Goal: Information Seeking & Learning: Compare options

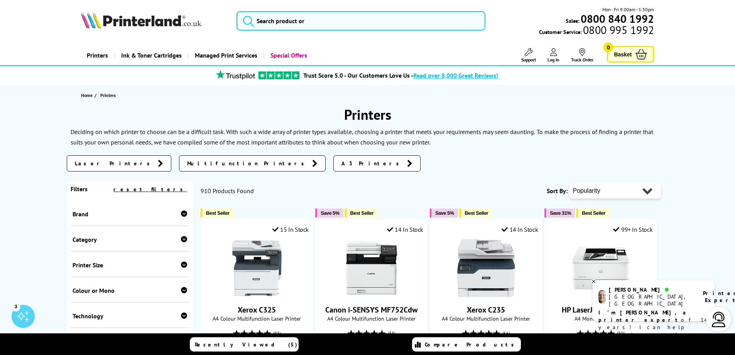
click at [178, 210] on div "Brand" at bounding box center [130, 212] width 119 height 25
click at [181, 216] on icon at bounding box center [184, 213] width 6 height 6
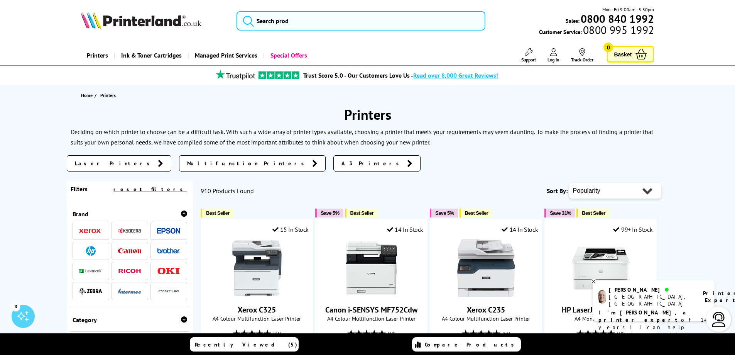
click at [170, 252] on img at bounding box center [168, 250] width 23 height 5
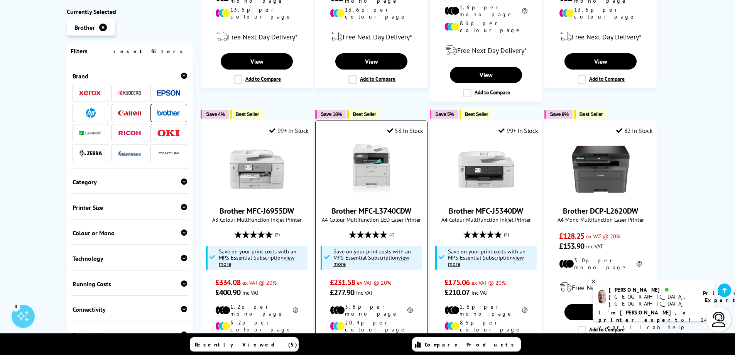
scroll to position [386, 0]
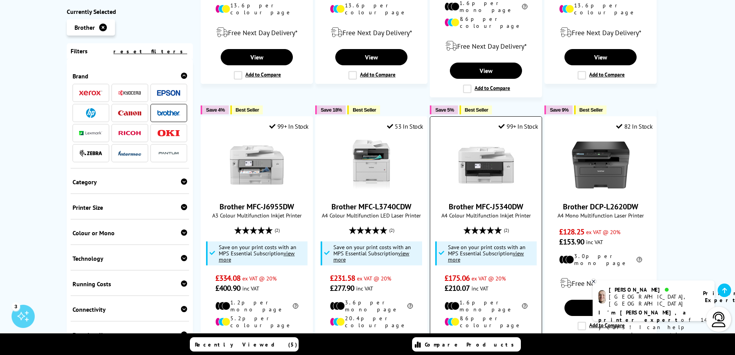
click at [503, 156] on img at bounding box center [486, 165] width 58 height 58
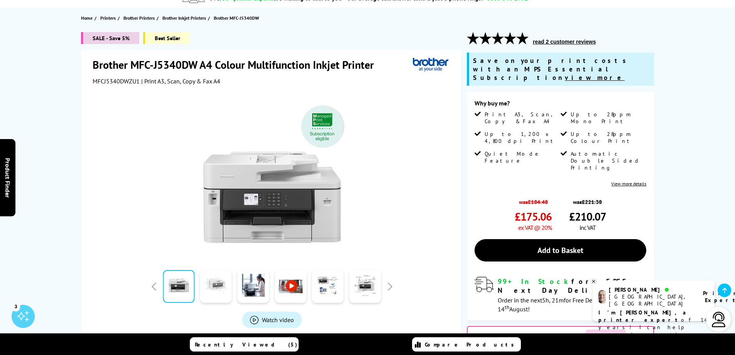
click at [211, 283] on link at bounding box center [216, 286] width 32 height 33
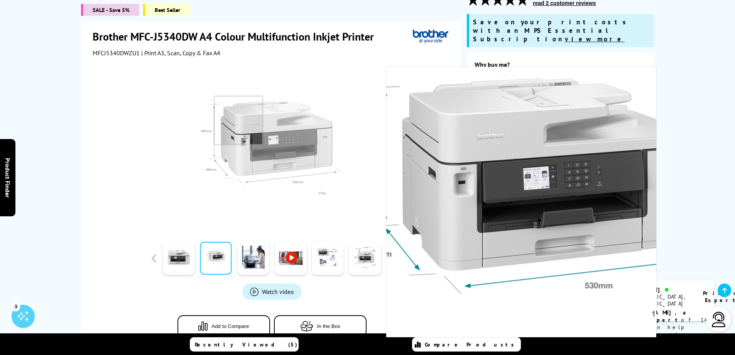
scroll to position [77, 0]
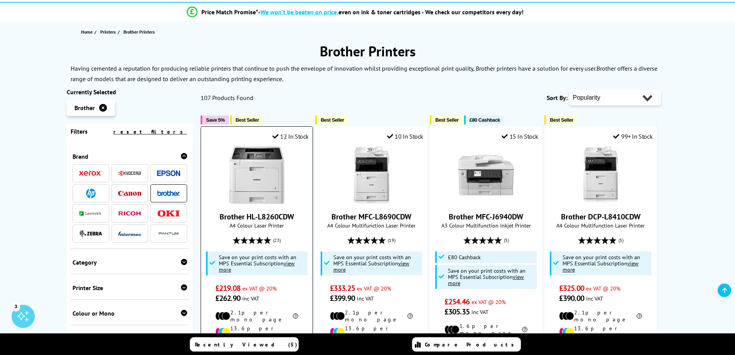
scroll to position [116, 0]
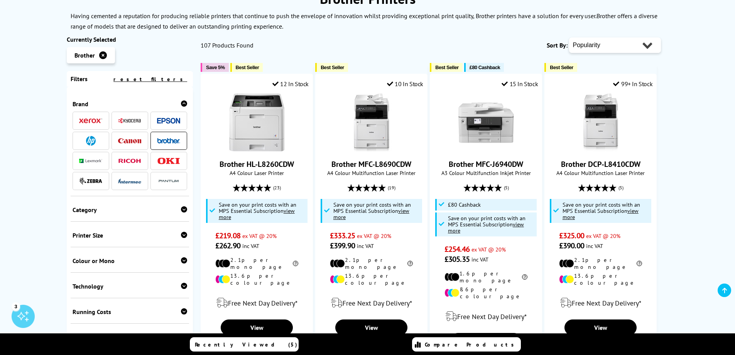
click at [173, 213] on div "Category" at bounding box center [130, 210] width 115 height 8
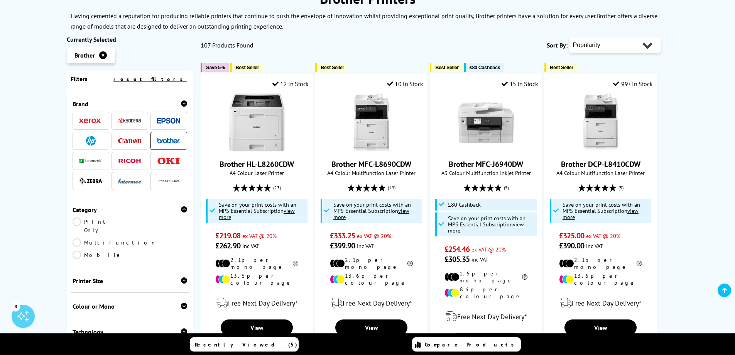
click at [157, 238] on link "Multifunction" at bounding box center [115, 242] width 84 height 8
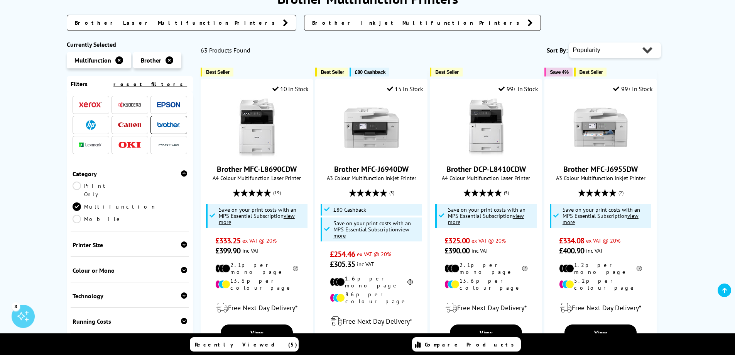
scroll to position [39, 0]
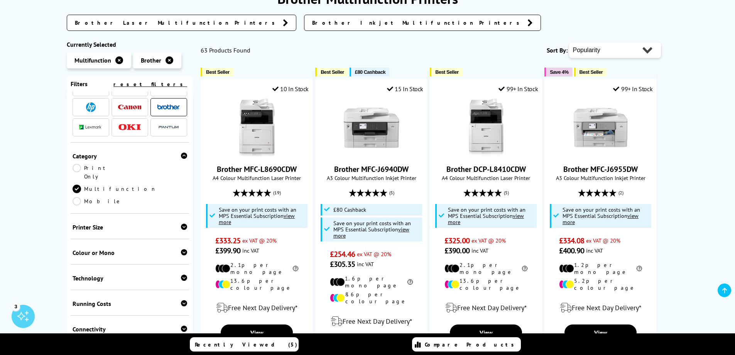
click at [179, 223] on div "Printer Size" at bounding box center [130, 227] width 115 height 8
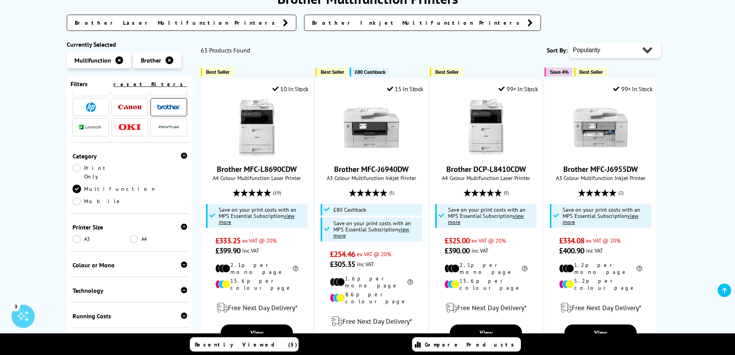
click at [179, 223] on div "Printer Size" at bounding box center [130, 227] width 115 height 8
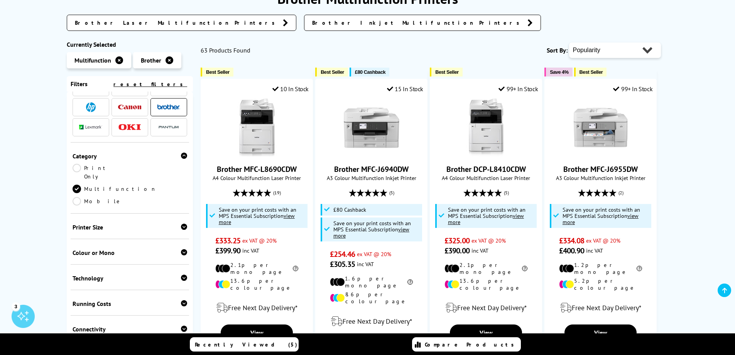
click at [177, 249] on div "Colour or Mono" at bounding box center [130, 253] width 115 height 8
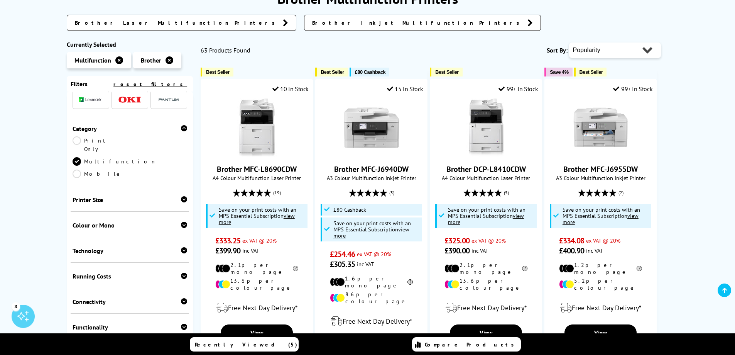
scroll to position [116, 0]
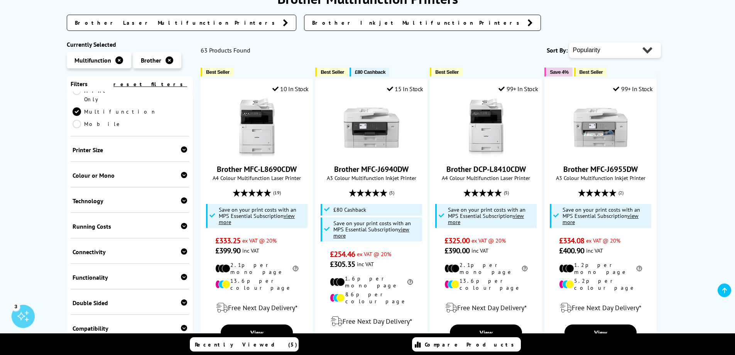
click at [176, 187] on div "Technology Laser Inkjet" at bounding box center [130, 199] width 119 height 25
click at [181, 197] on icon at bounding box center [184, 200] width 6 height 6
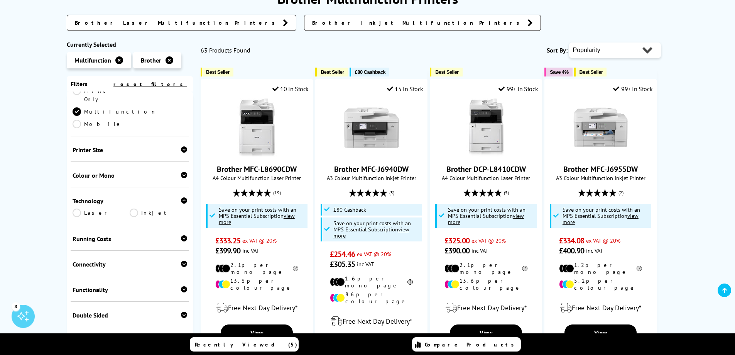
click at [78, 208] on link "Laser" at bounding box center [102, 212] width 58 height 8
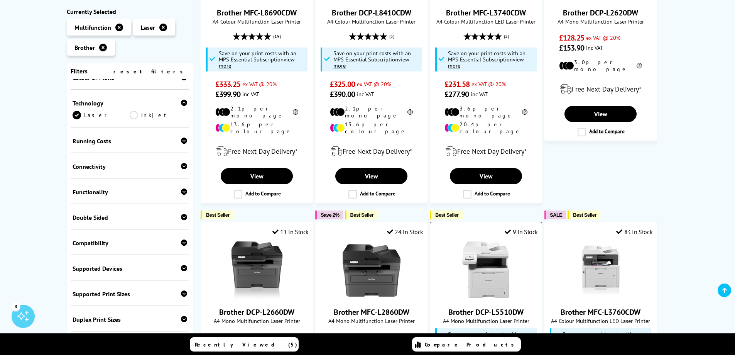
scroll to position [193, 0]
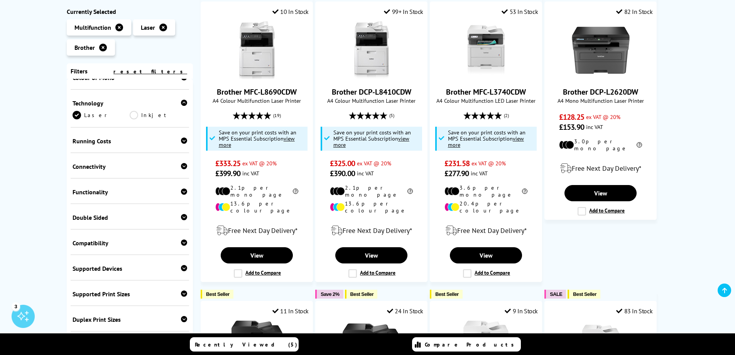
drag, startPoint x: 0, startPoint y: 205, endPoint x: 10, endPoint y: 202, distance: 10.0
click at [497, 92] on link "Brother MFC-L3740CDW" at bounding box center [486, 92] width 80 height 10
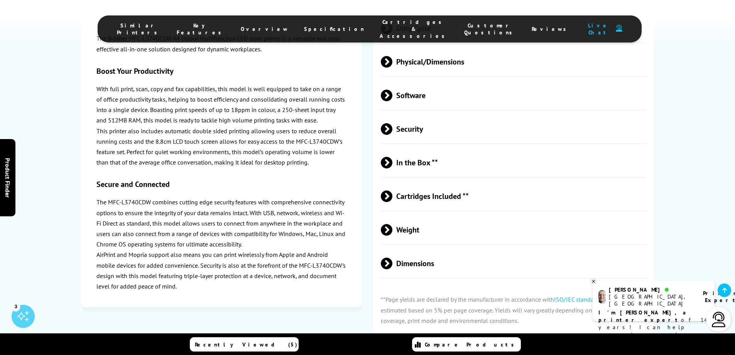
scroll to position [2368, 0]
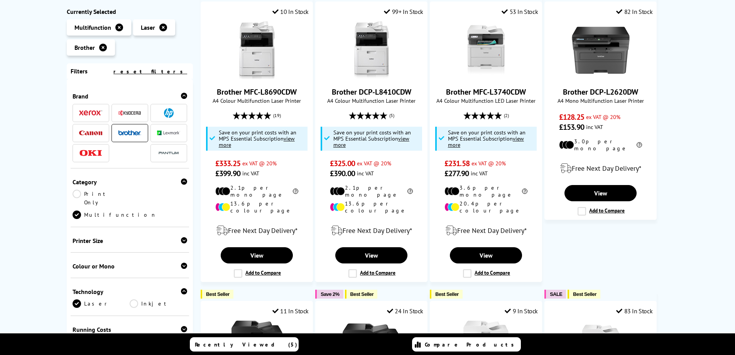
scroll to position [116, 0]
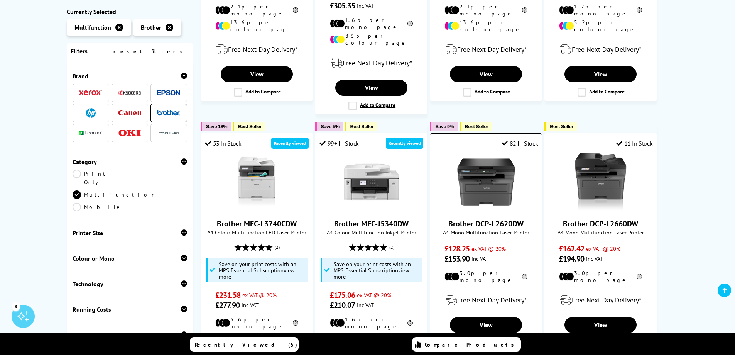
scroll to position [386, 0]
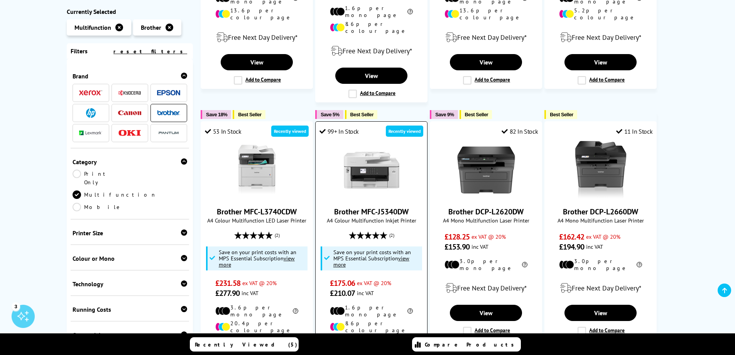
click at [368, 158] on img at bounding box center [372, 170] width 58 height 58
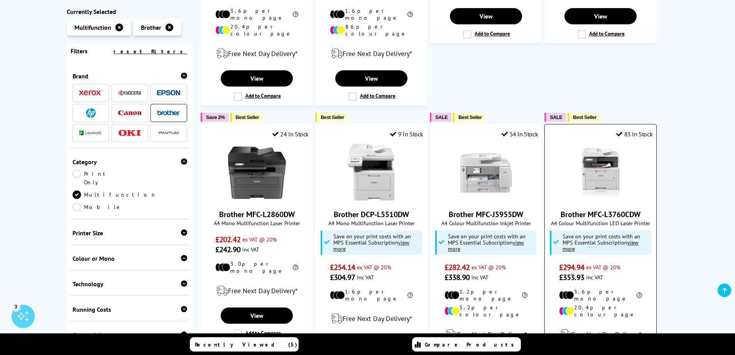
scroll to position [733, 0]
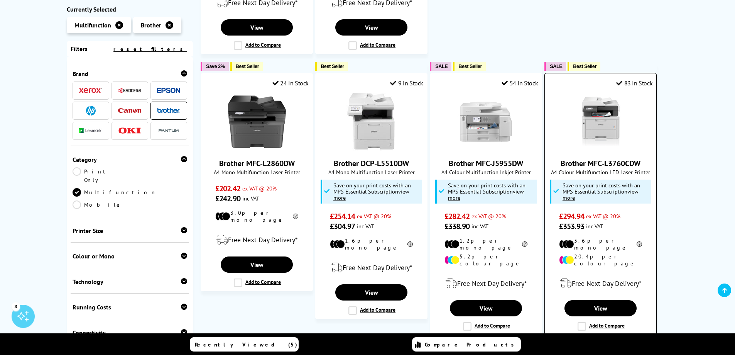
click at [616, 128] on img at bounding box center [601, 122] width 58 height 58
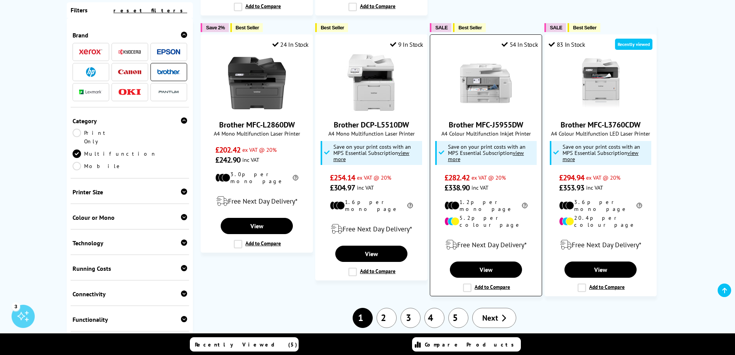
scroll to position [888, 0]
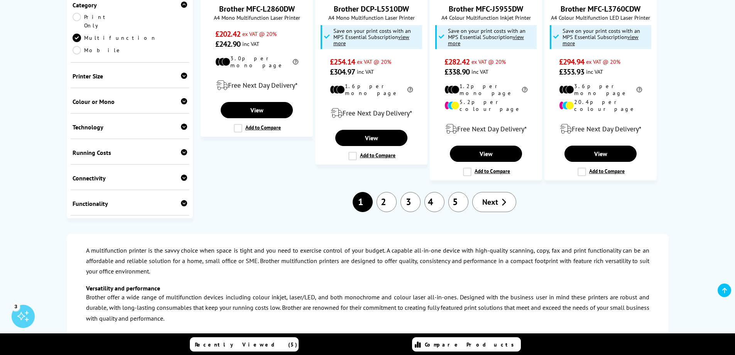
click at [393, 192] on link "2" at bounding box center [387, 202] width 20 height 20
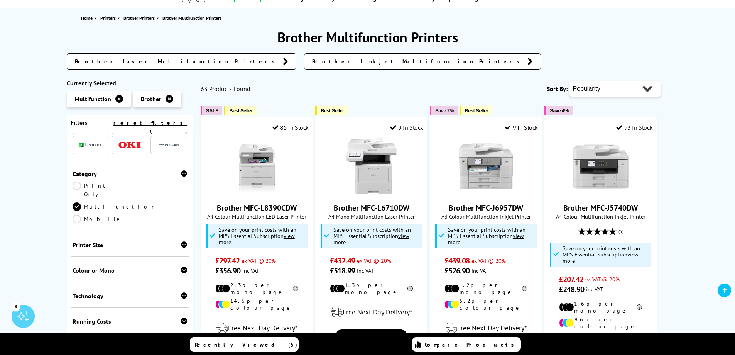
scroll to position [77, 0]
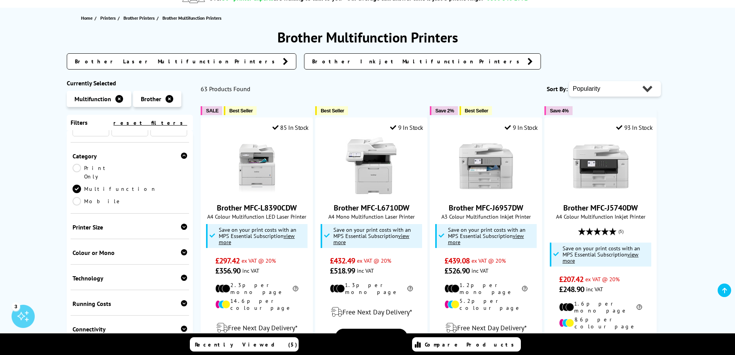
click at [182, 274] on icon at bounding box center [184, 277] width 6 height 6
click at [81, 286] on link "Laser" at bounding box center [102, 290] width 58 height 8
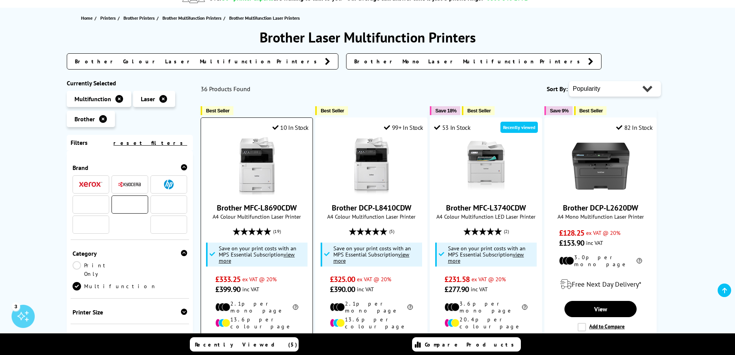
scroll to position [150, 0]
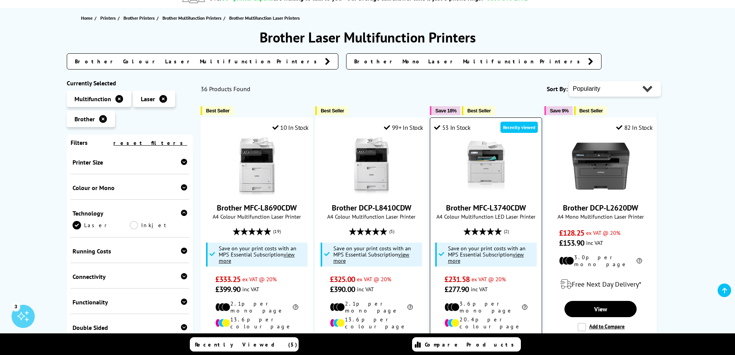
click at [494, 168] on img at bounding box center [486, 166] width 58 height 58
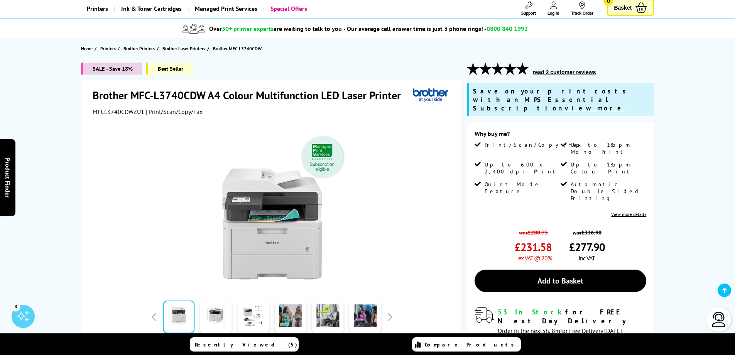
scroll to position [77, 0]
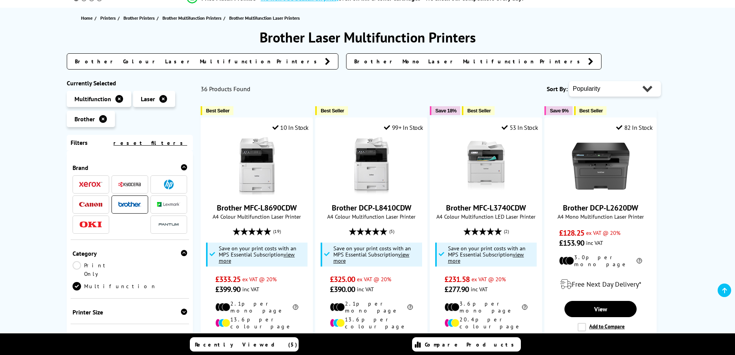
scroll to position [77, 0]
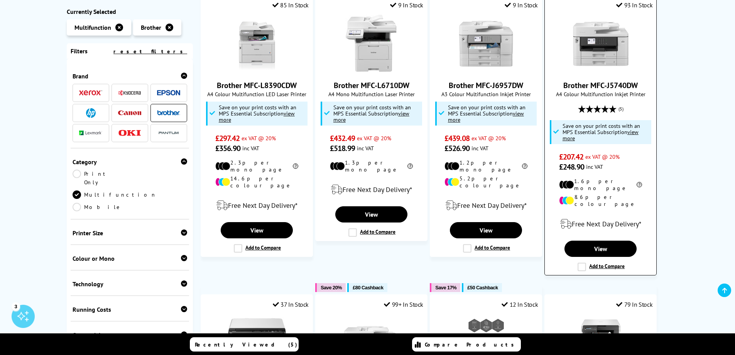
scroll to position [193, 0]
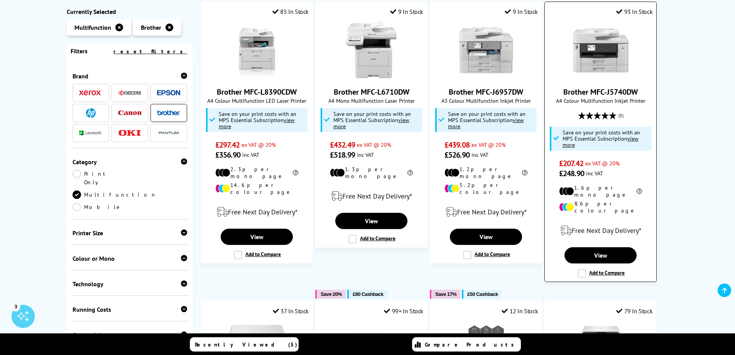
click at [607, 52] on img at bounding box center [601, 50] width 58 height 58
